Goal: Information Seeking & Learning: Check status

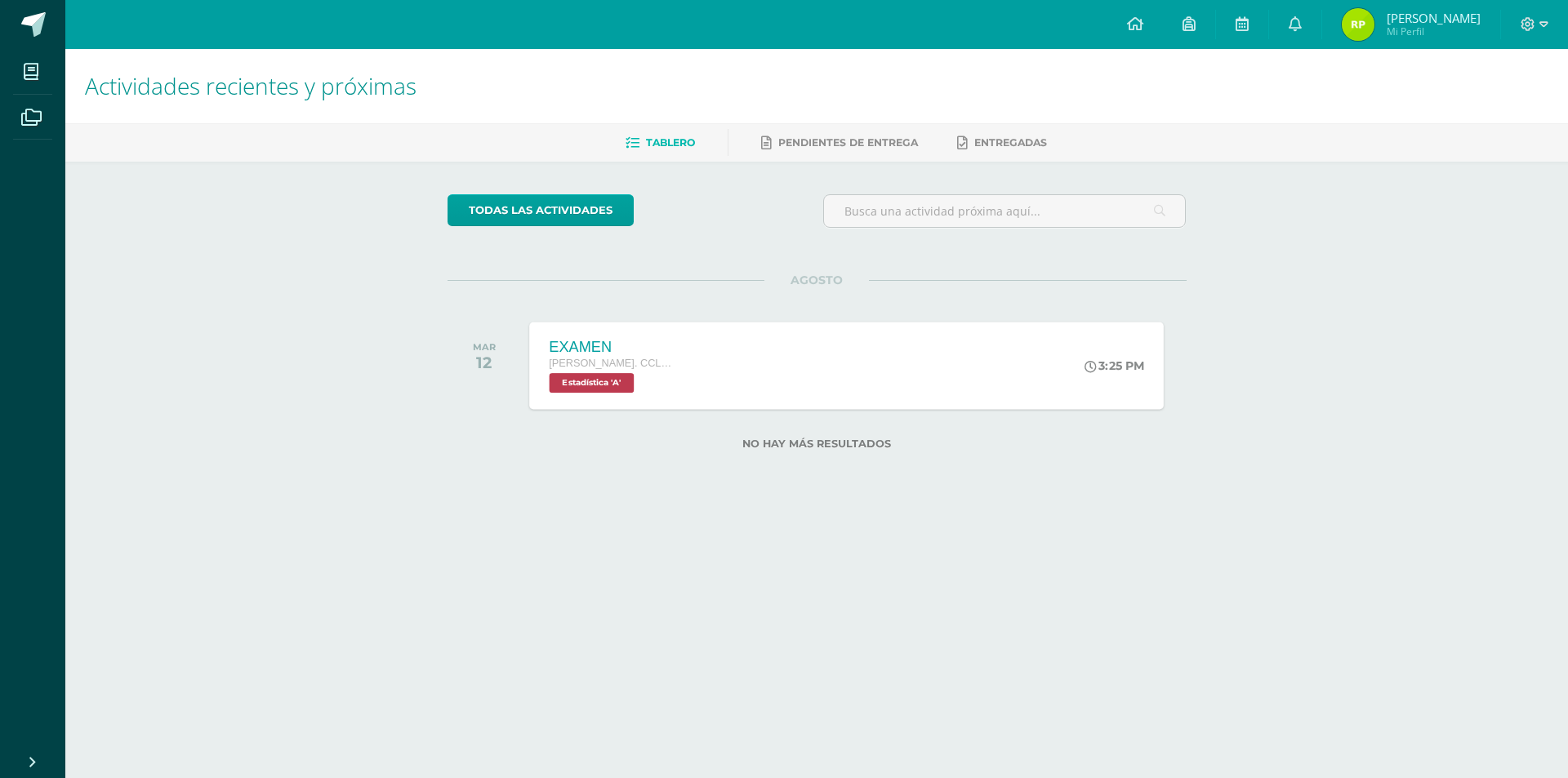
click at [821, 380] on div "EXAMEN Quinto Bach. CCLL en Computación Estadística 'A' 3:25 PM EXAMEN Estadíst…" at bounding box center [846, 366] width 635 height 88
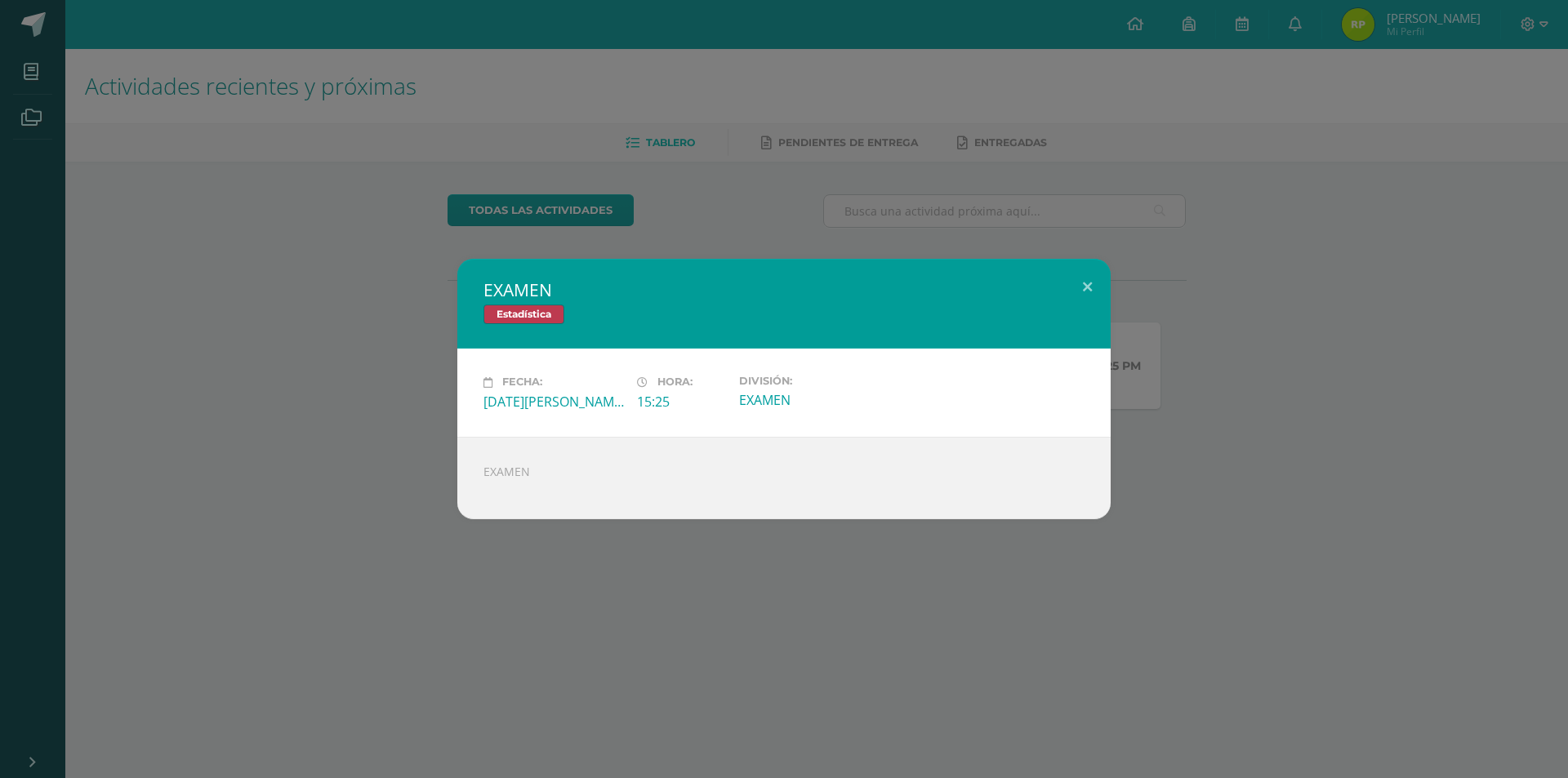
click at [311, 328] on div "EXAMEN Estadística Fecha: Martes 12 de Agosto Hora: 15:25 División: EXAMEN" at bounding box center [784, 388] width 1555 height 259
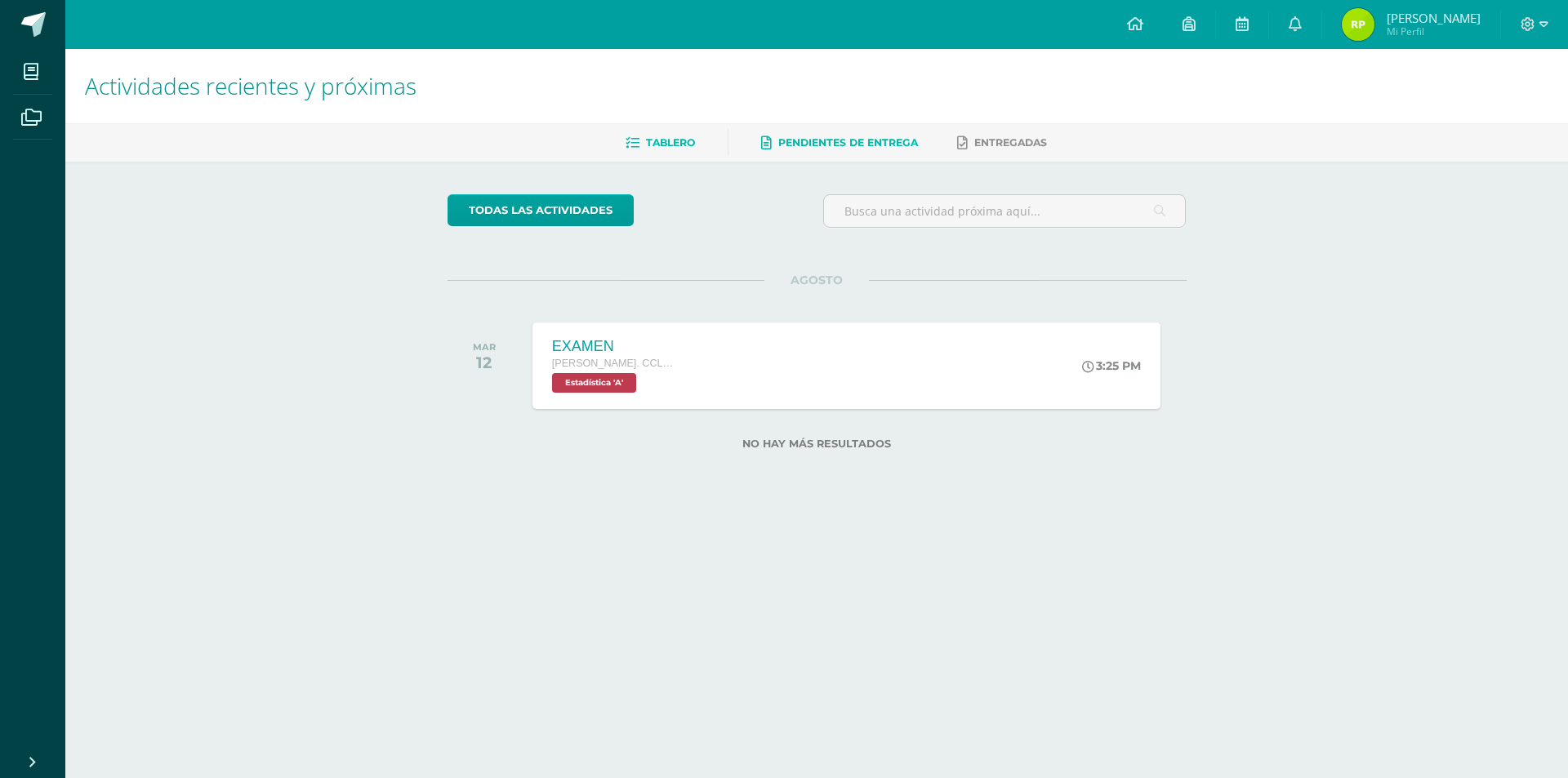
click at [795, 137] on span "Pendientes de entrega" at bounding box center [848, 143] width 140 height 12
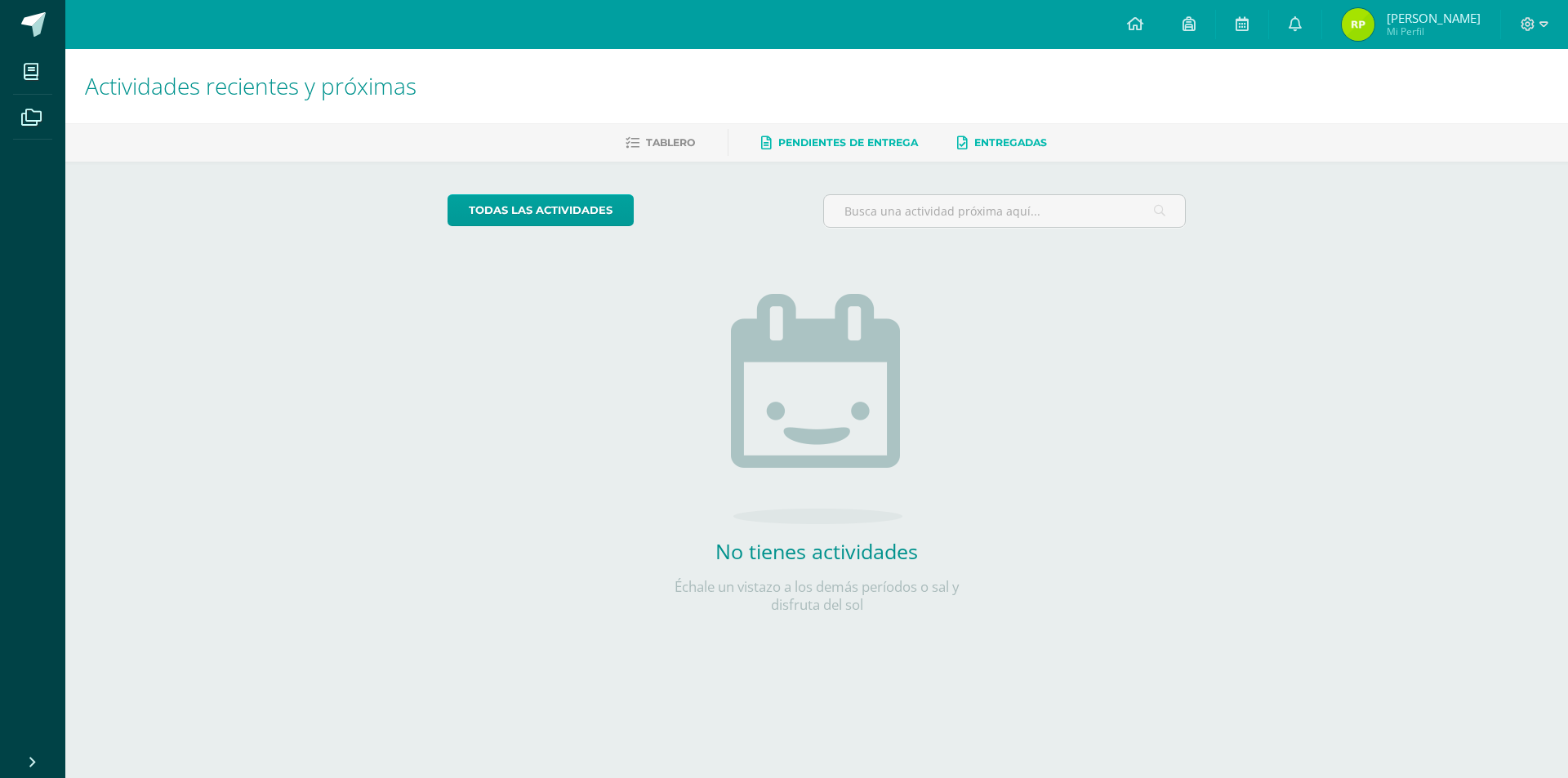
click at [976, 142] on span "Entregadas" at bounding box center [1010, 143] width 73 height 12
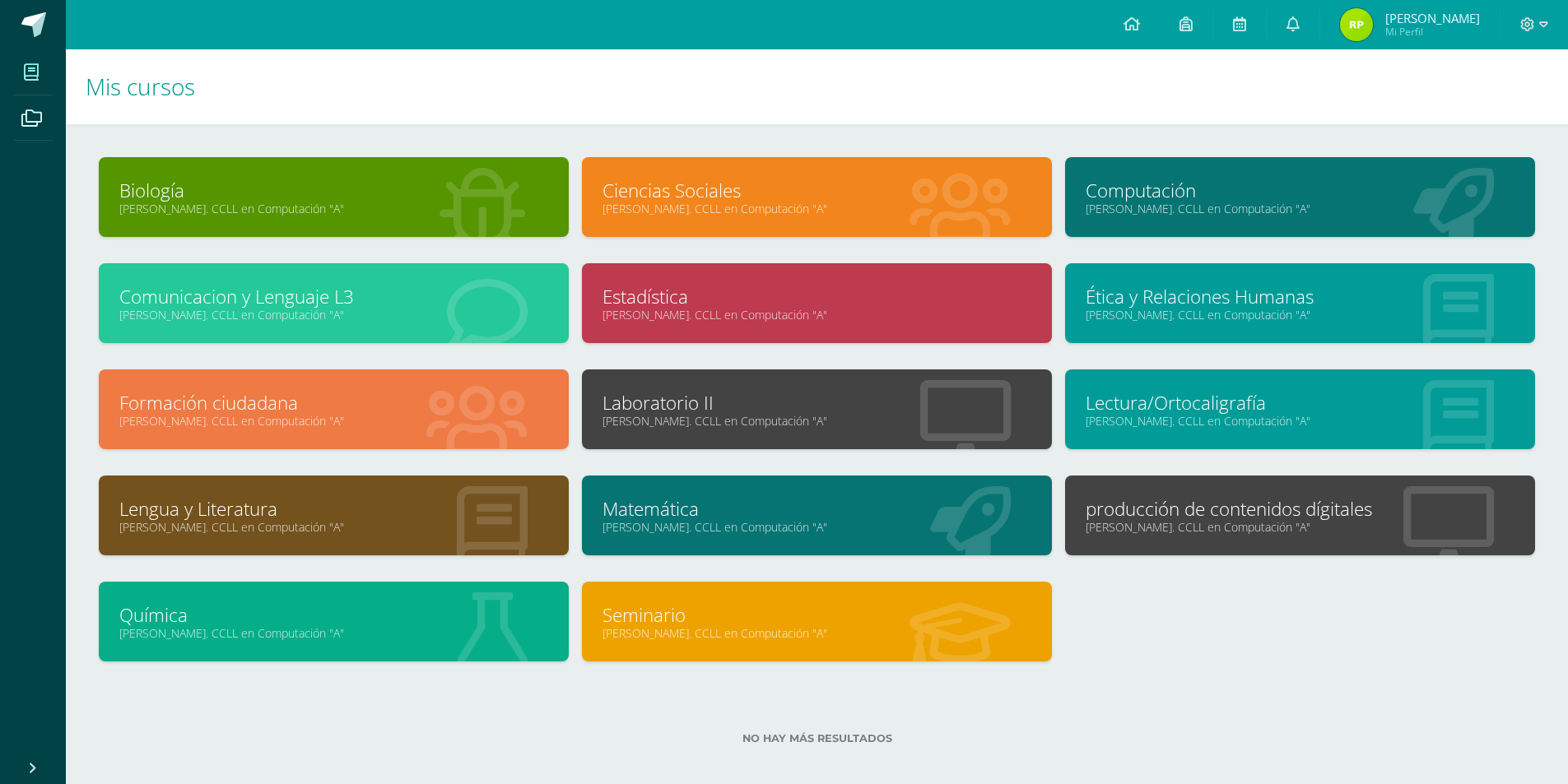
click at [830, 426] on link "[PERSON_NAME]. CCLL en Computación "A"" at bounding box center [816, 421] width 429 height 16
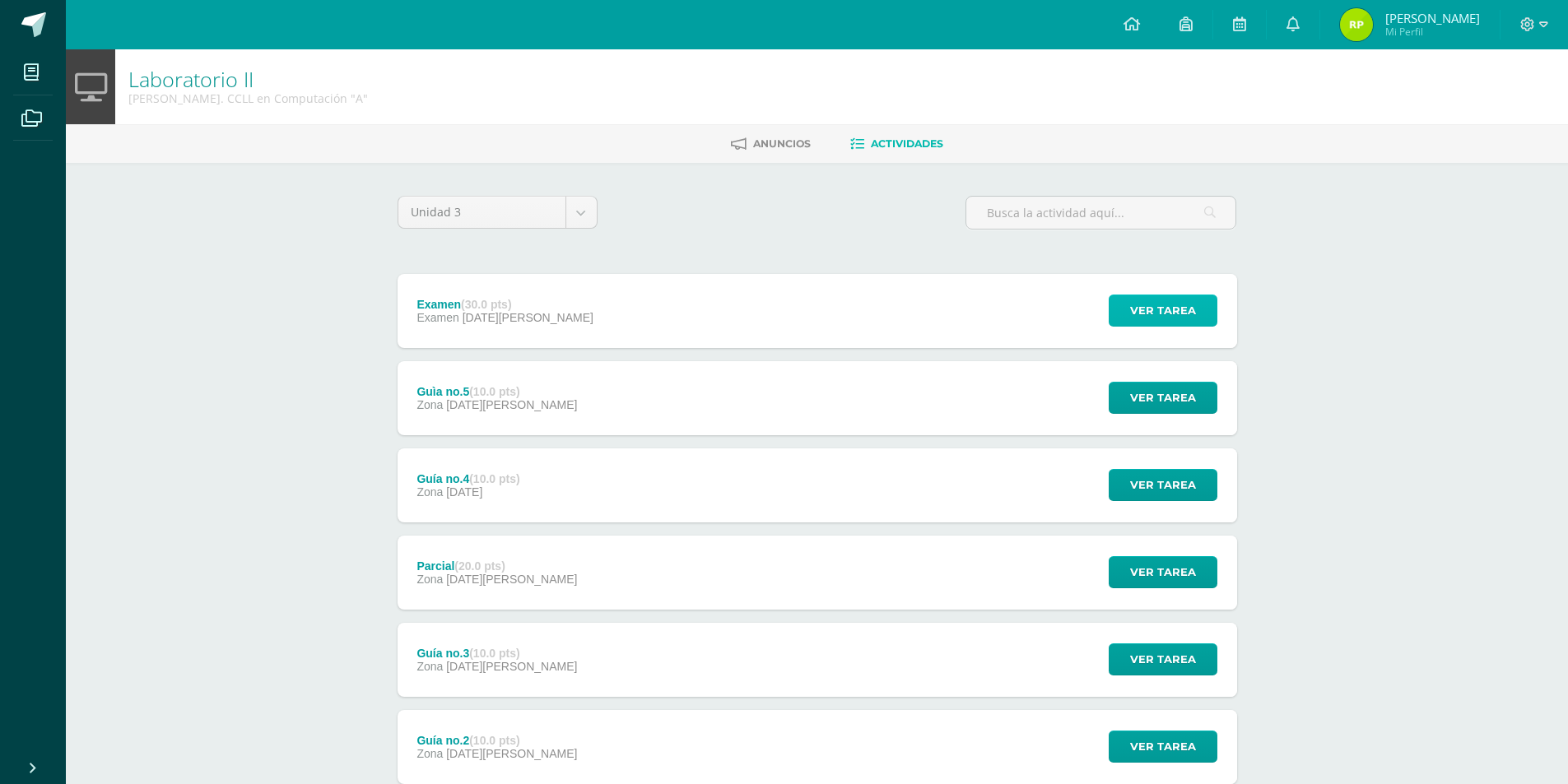
click at [1189, 305] on span "Ver tarea" at bounding box center [1163, 310] width 66 height 30
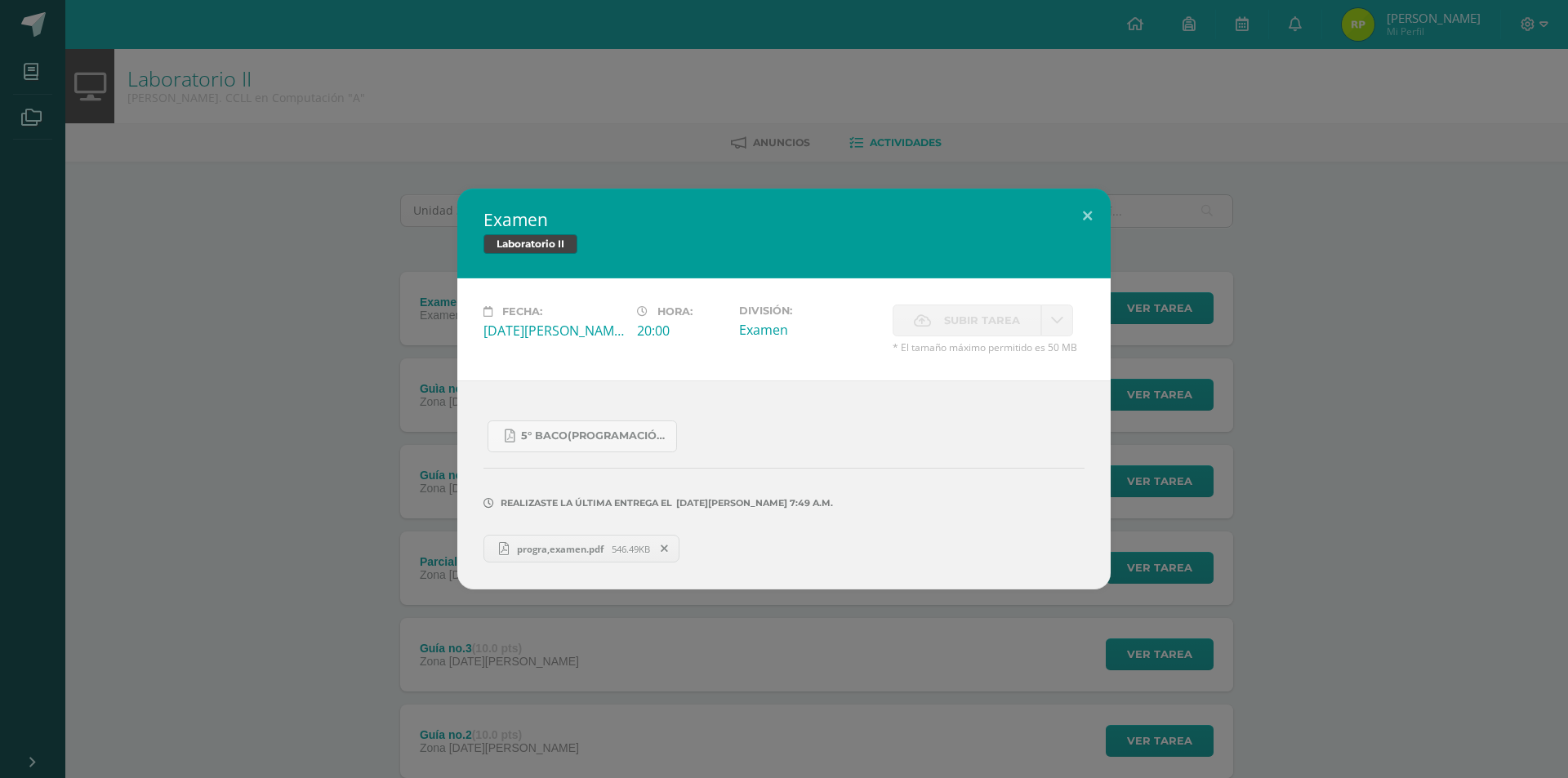
click at [516, 552] on span "progra,examen.pdf" at bounding box center [560, 549] width 103 height 12
click at [101, 222] on div "Examen Laboratorio II Fecha: [DATE][PERSON_NAME] Hora: 20:00 División: Examen C…" at bounding box center [784, 389] width 1555 height 401
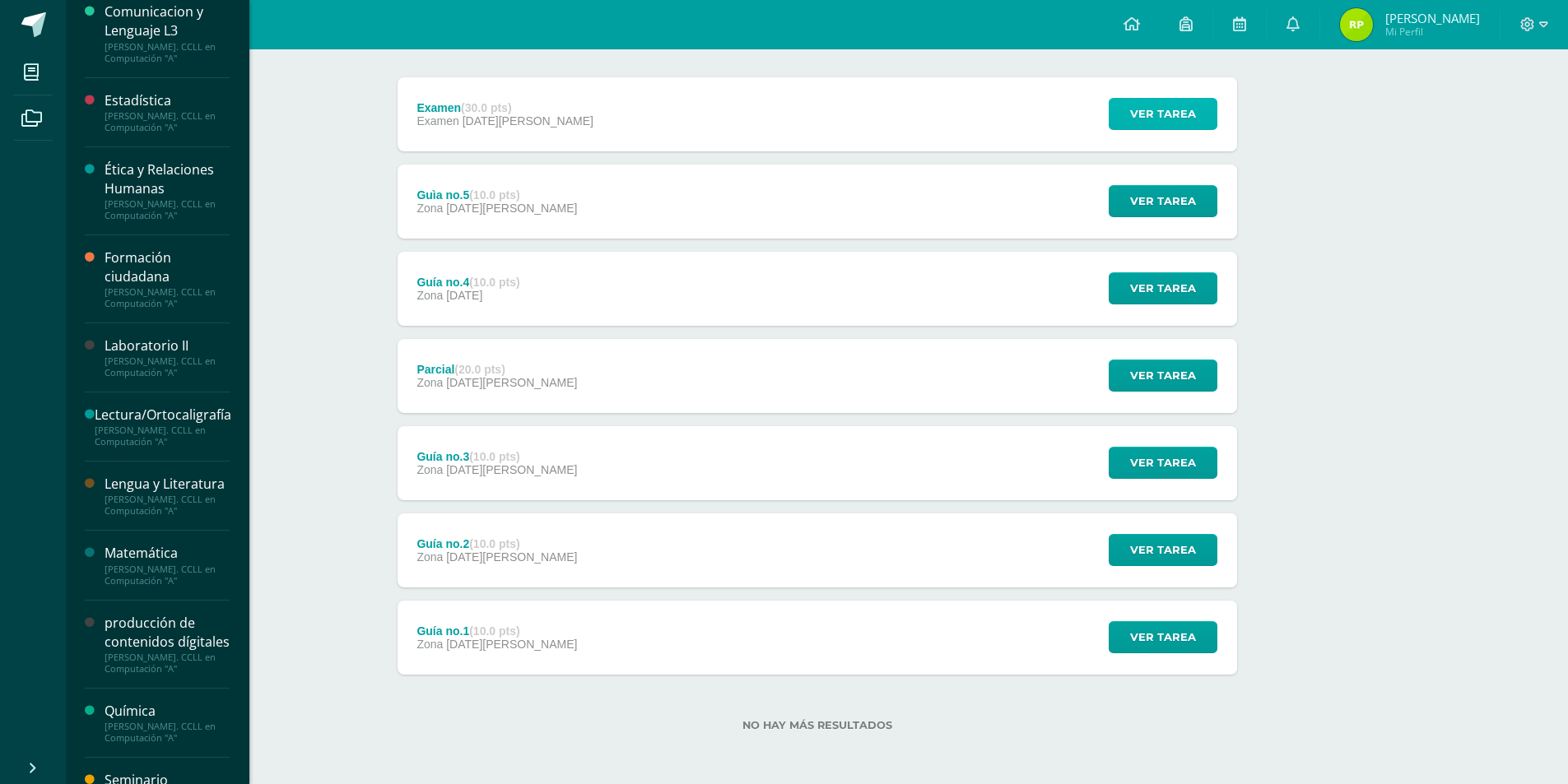
scroll to position [247, 0]
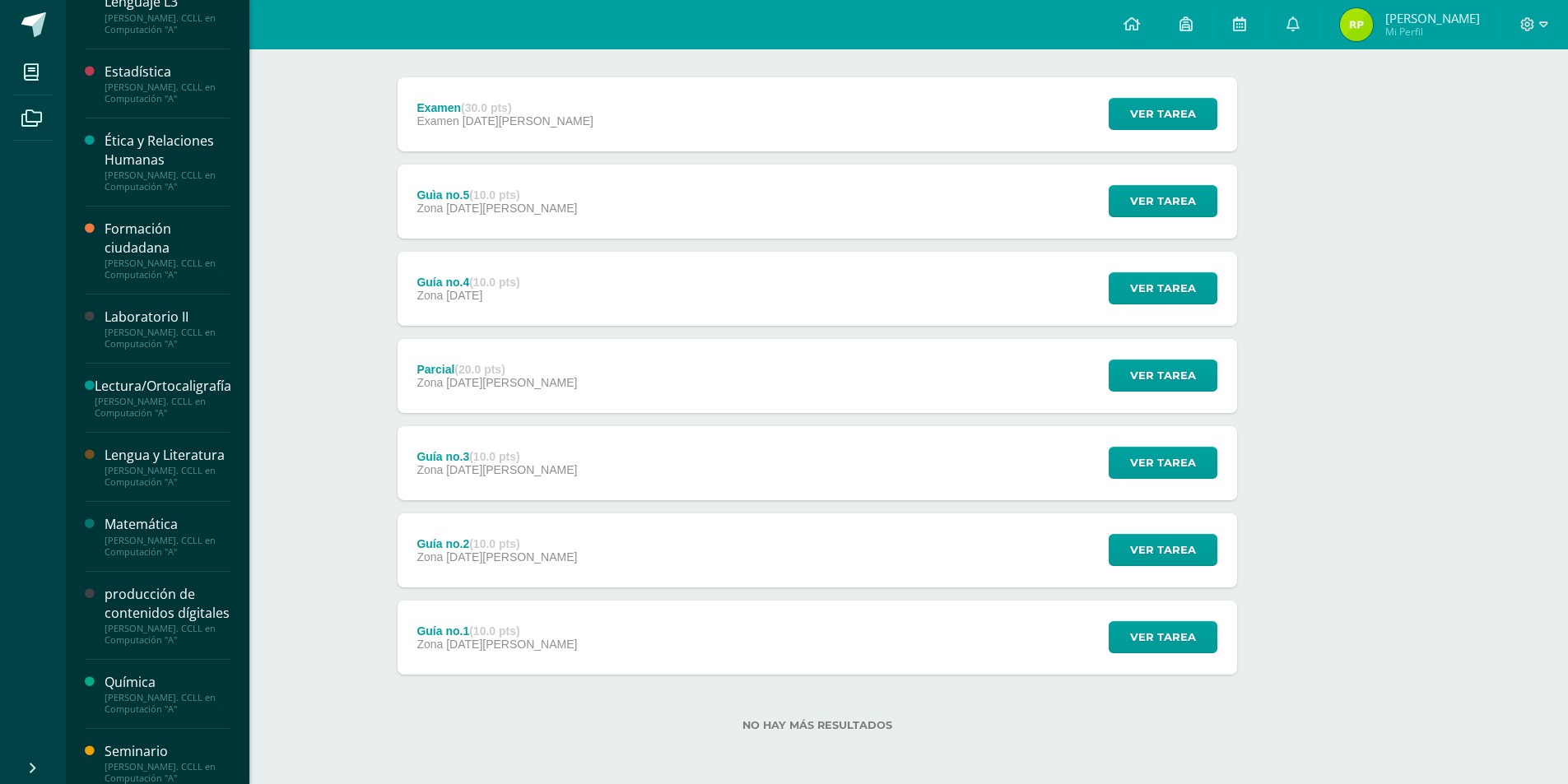
click at [132, 623] on div "producción de contenidos dígitales" at bounding box center [167, 604] width 126 height 38
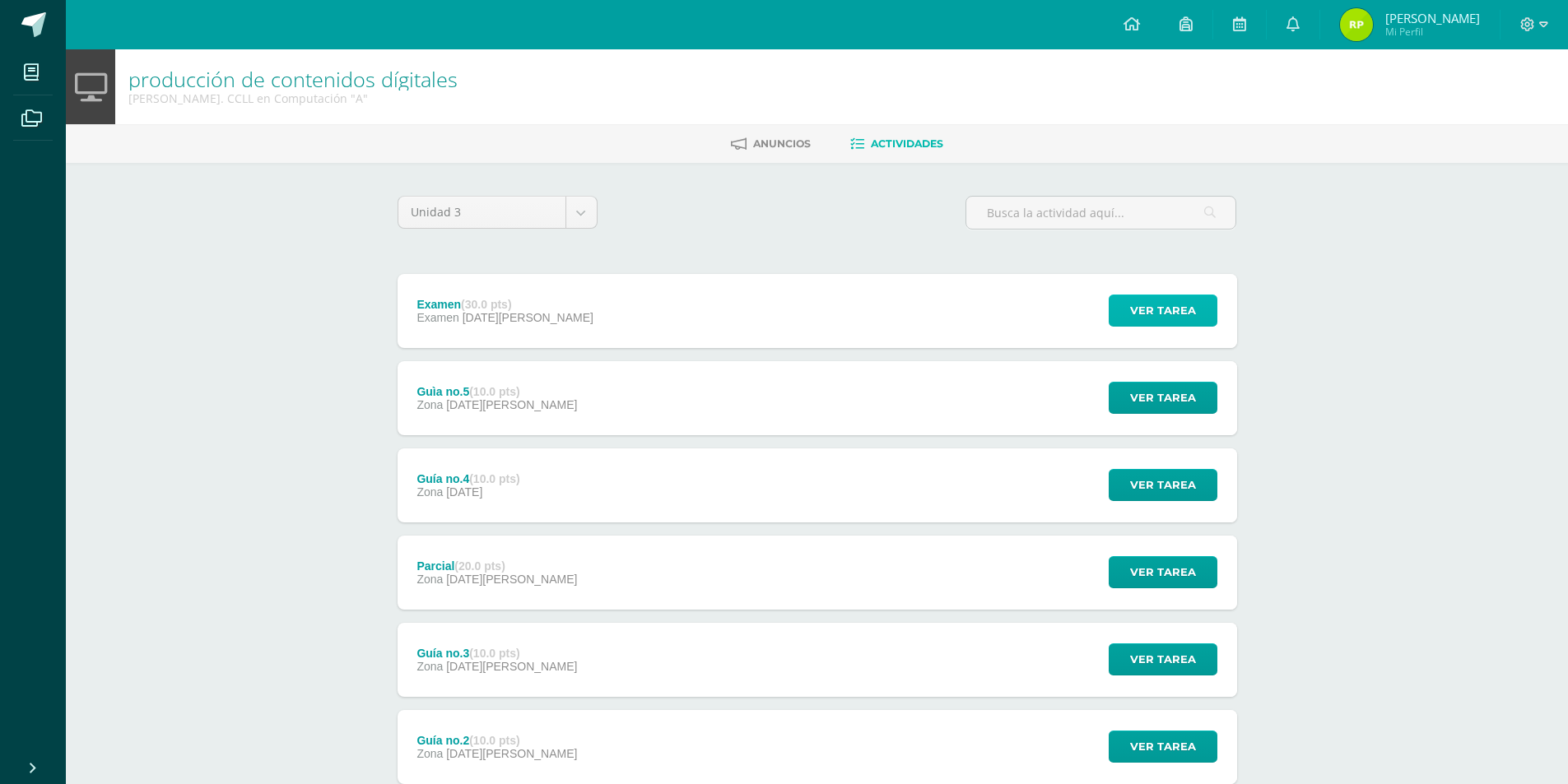
click at [1145, 299] on span "Ver tarea" at bounding box center [1163, 310] width 66 height 30
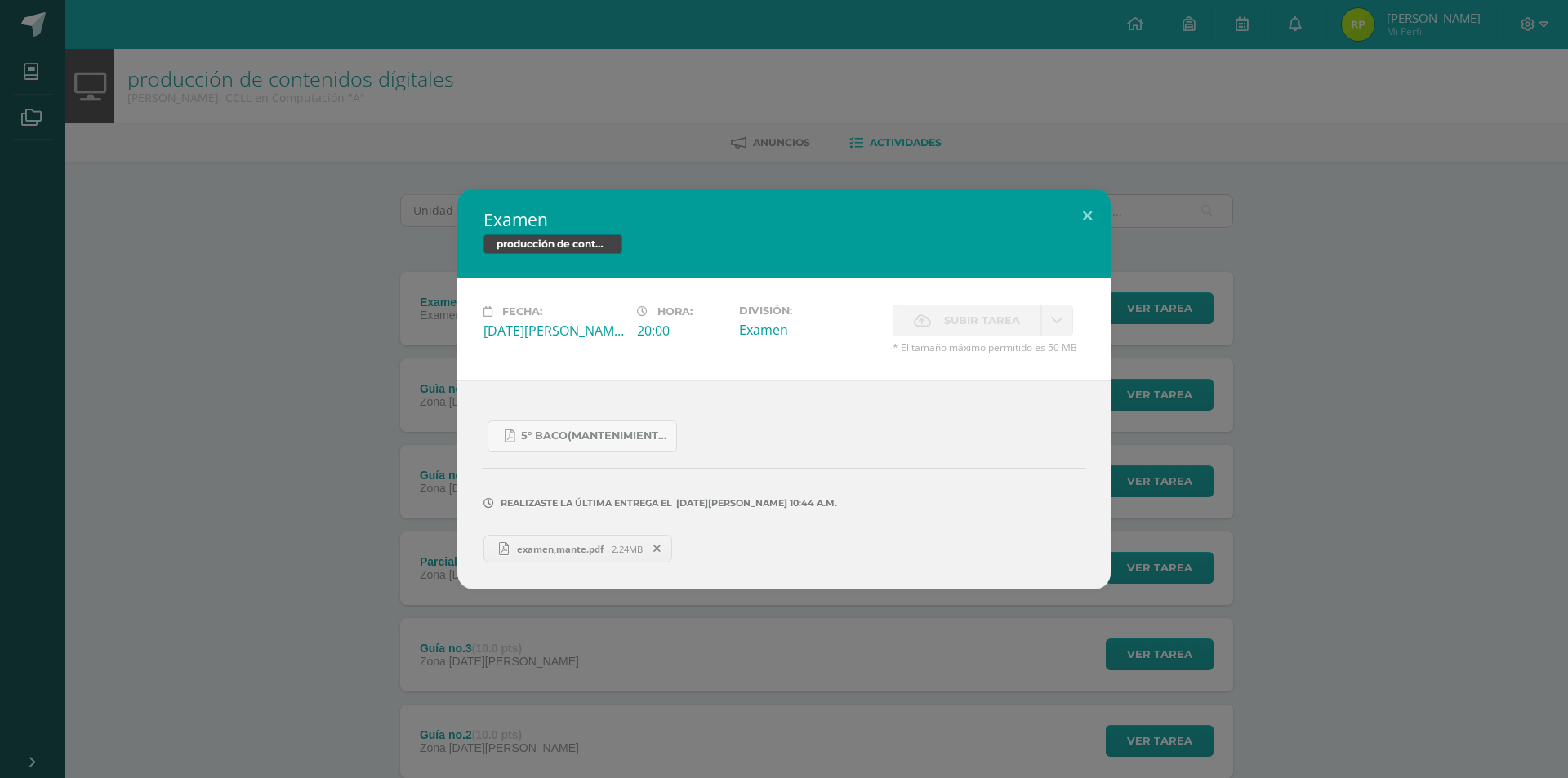
click at [546, 550] on span "examen,mante.pdf" at bounding box center [560, 549] width 103 height 12
drag, startPoint x: 296, startPoint y: 365, endPoint x: 308, endPoint y: 362, distance: 12.4
click at [308, 362] on div "Examen producción de contenidos dígitales Fecha: Jueves 07 de Agosto Hora: 20:0…" at bounding box center [784, 389] width 1555 height 401
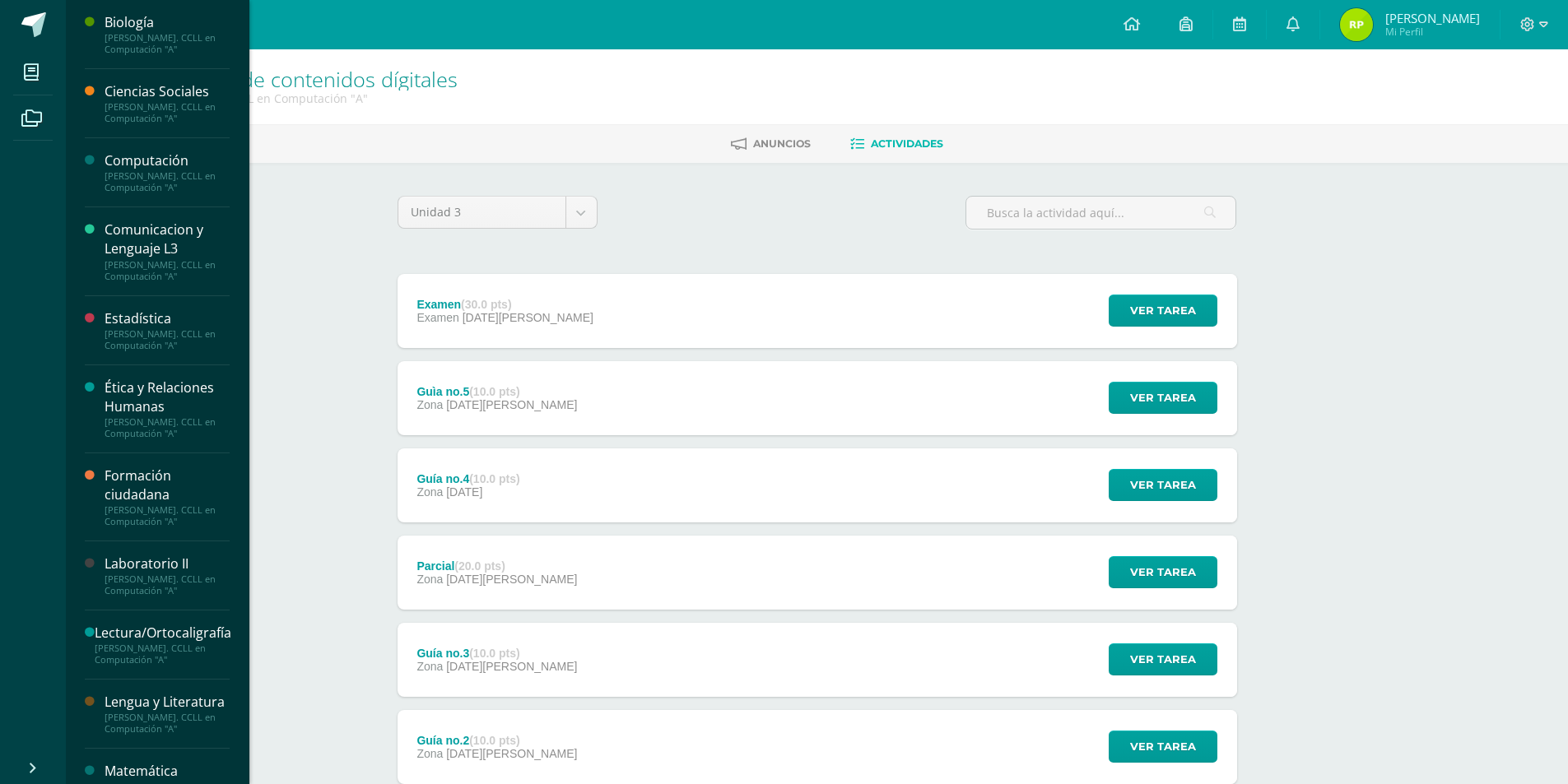
click at [191, 174] on div "[PERSON_NAME]. CCLL en Computación "A"" at bounding box center [167, 182] width 126 height 23
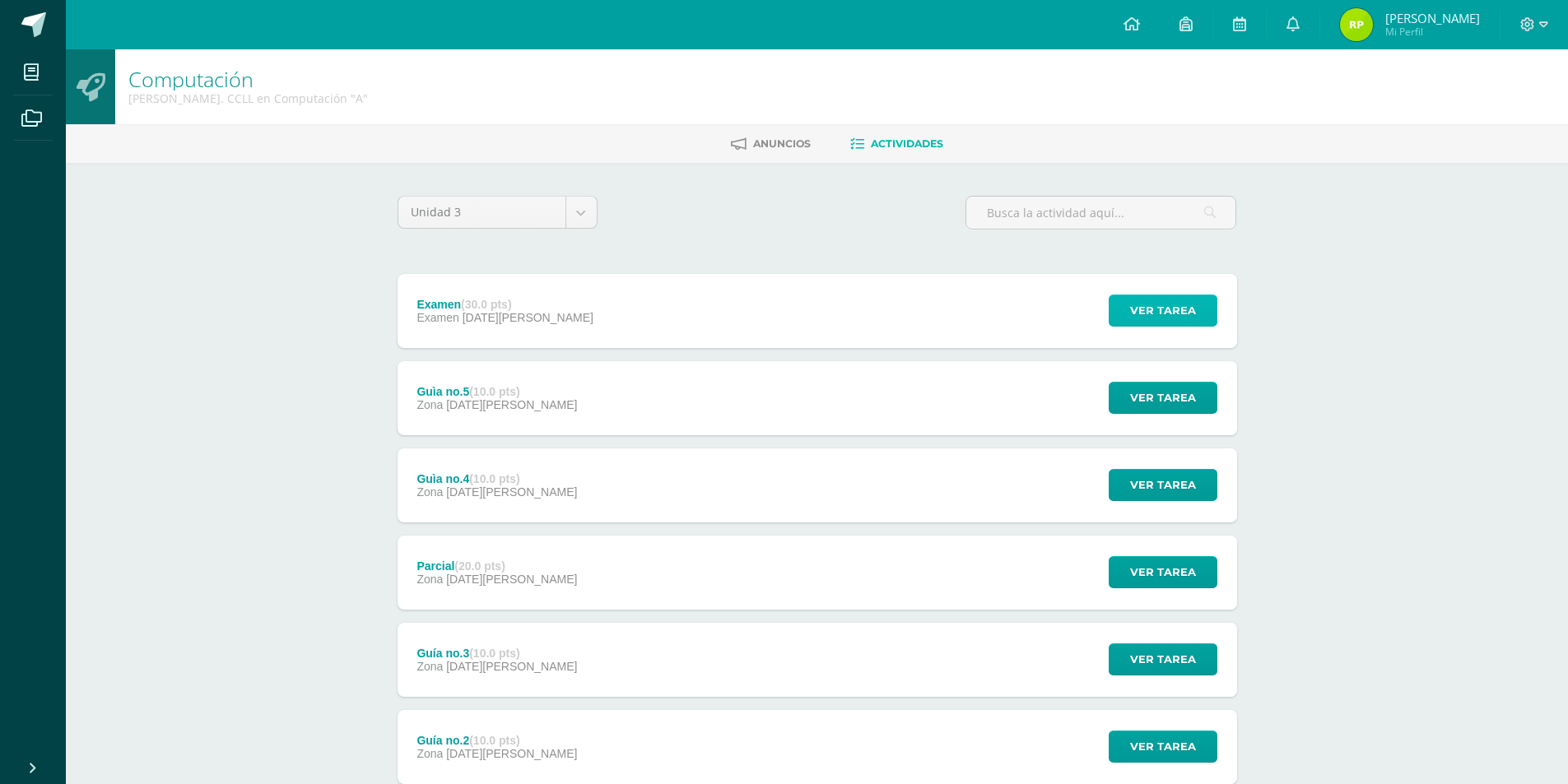
click at [1152, 311] on span "Ver tarea" at bounding box center [1163, 310] width 66 height 30
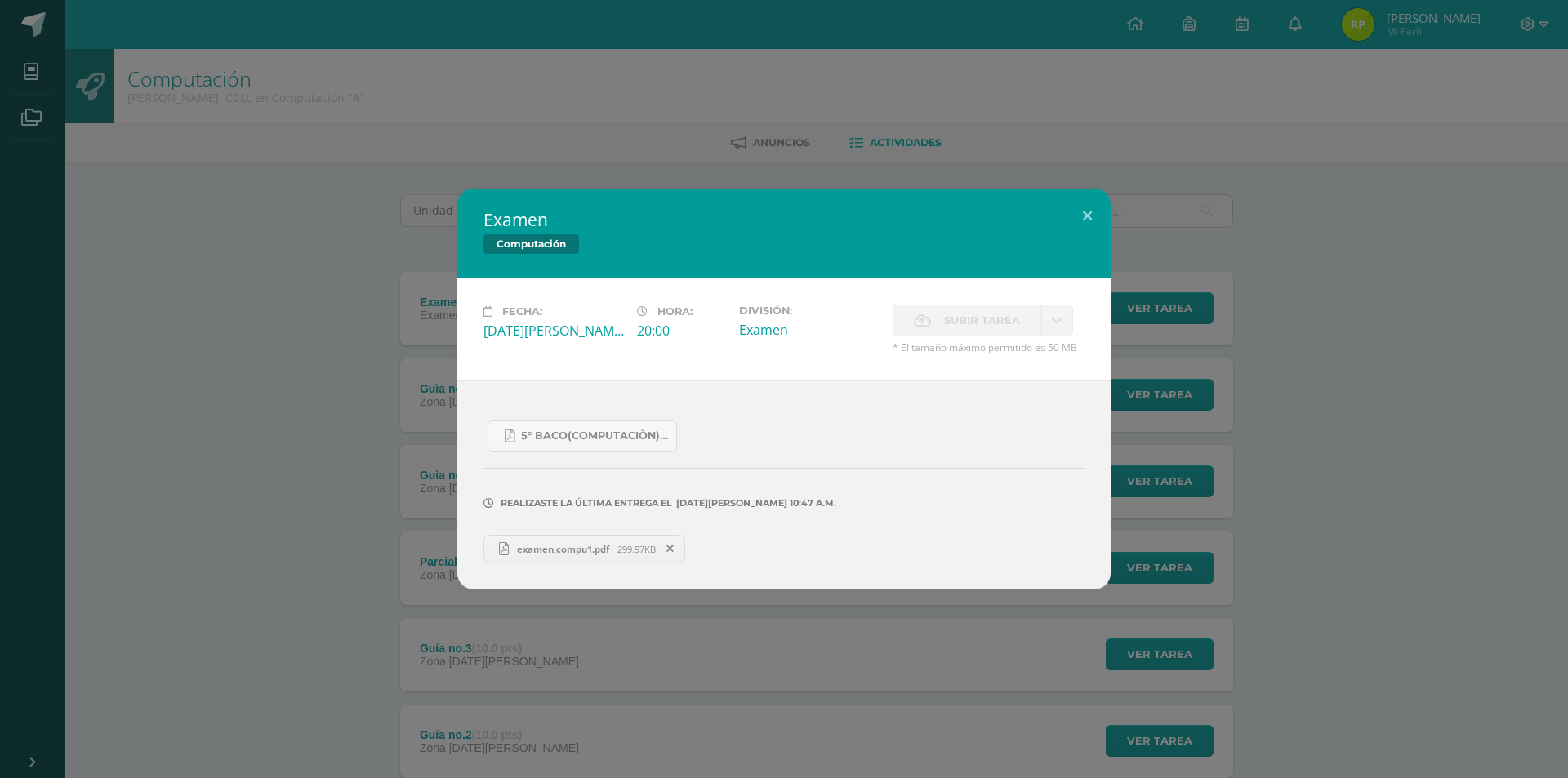
click at [556, 562] on div "examen,compu1.pdf 299.97KB" at bounding box center [784, 546] width 601 height 32
click at [559, 549] on span "examen,compu1.pdf" at bounding box center [563, 549] width 108 height 12
